Goal: Transaction & Acquisition: Download file/media

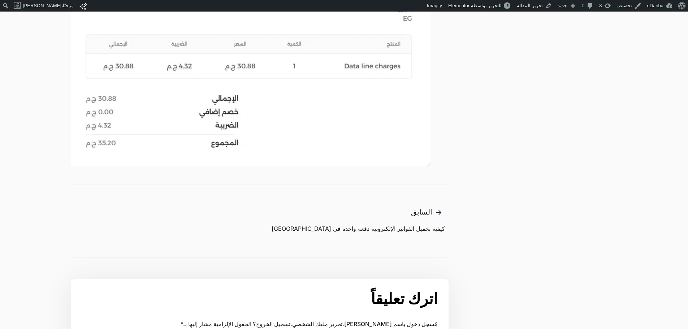
scroll to position [614, 0]
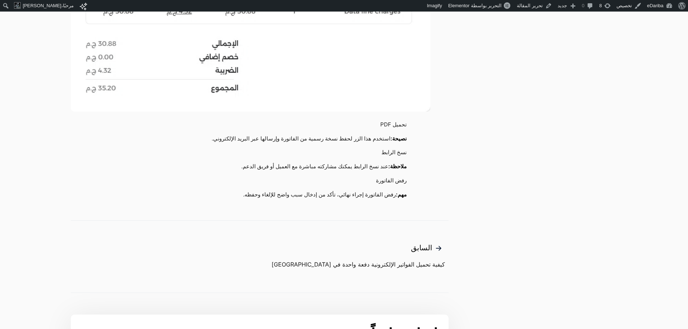
scroll to position [650, 0]
drag, startPoint x: 402, startPoint y: 121, endPoint x: 292, endPoint y: 137, distance: 111.7
click at [292, 137] on ul "تحميل PDF نصيحة: استخدم هذا الزر لحفظ نسخة رسمية من الفاتورة وإرسالها عبر البري…" at bounding box center [251, 160] width 360 height 84
click at [292, 137] on li "نصيحة: استخدم هذا الزر لحفظ نسخة رسمية من الفاتورة وإرسالها عبر البريد الإلكترو…" at bounding box center [247, 139] width 338 height 14
click at [408, 124] on li "تحميل PDF" at bounding box center [247, 125] width 338 height 14
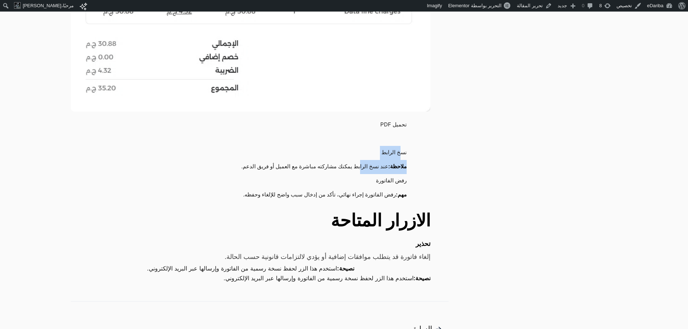
drag, startPoint x: 400, startPoint y: 147, endPoint x: 362, endPoint y: 165, distance: 42.3
click at [362, 165] on ul "تحميل PDF نسخ الرابط ملاحظة: عند نسخ الرابط يمكنك مشاركته مباشرة مع العميل أو ف…" at bounding box center [251, 160] width 360 height 84
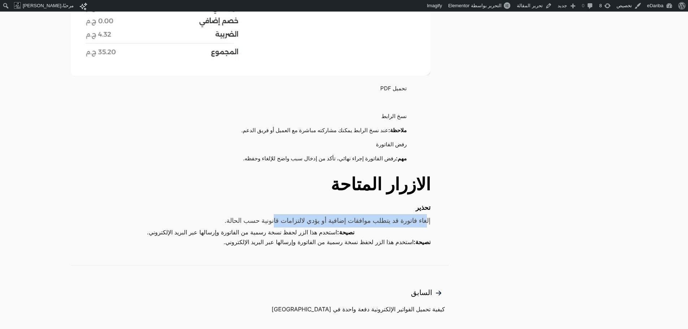
drag, startPoint x: 426, startPoint y: 221, endPoint x: 260, endPoint y: 226, distance: 166.2
click at [260, 226] on div "إلغاء فاتورة قد يتطلب موافقات إضافية أو يؤدي لالتزامات قانونية حسب الحالة." at bounding box center [251, 220] width 360 height 13
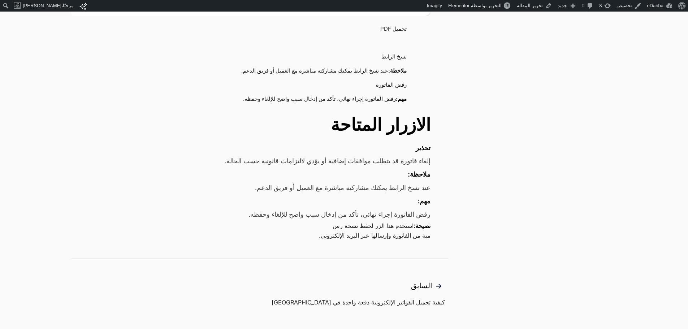
scroll to position [758, 0]
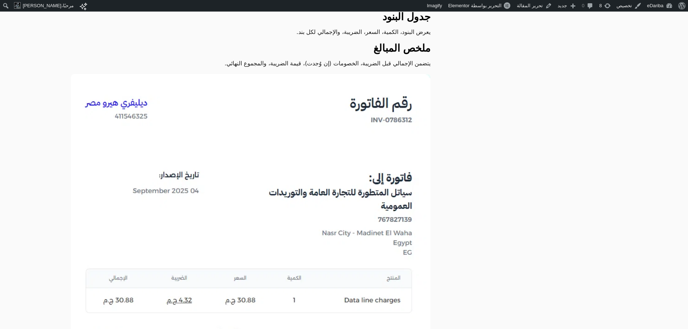
scroll to position [325, 0]
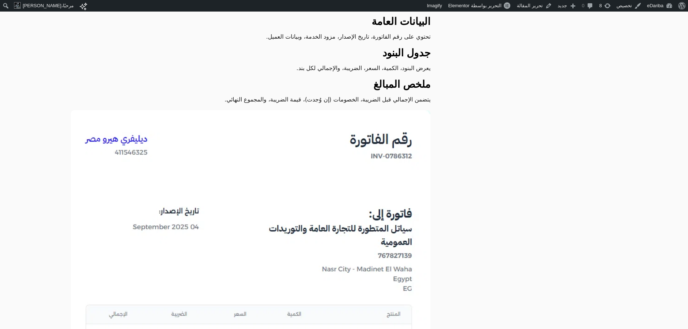
click at [202, 169] on img at bounding box center [251, 273] width 360 height 326
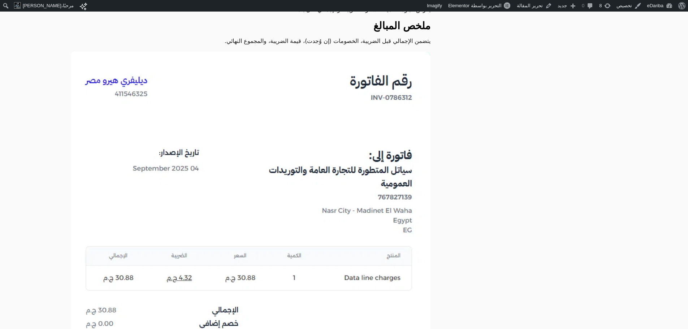
scroll to position [397, 0]
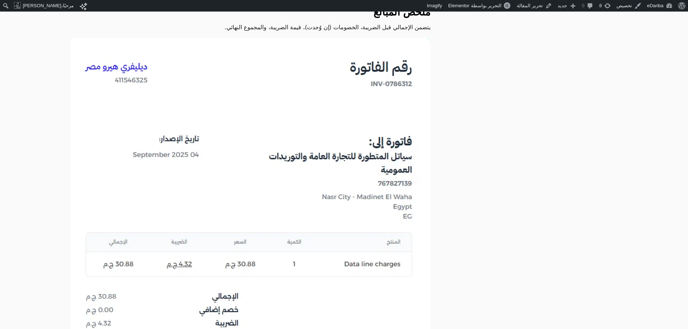
click at [312, 117] on img at bounding box center [251, 201] width 360 height 326
